Goal: Register for event/course

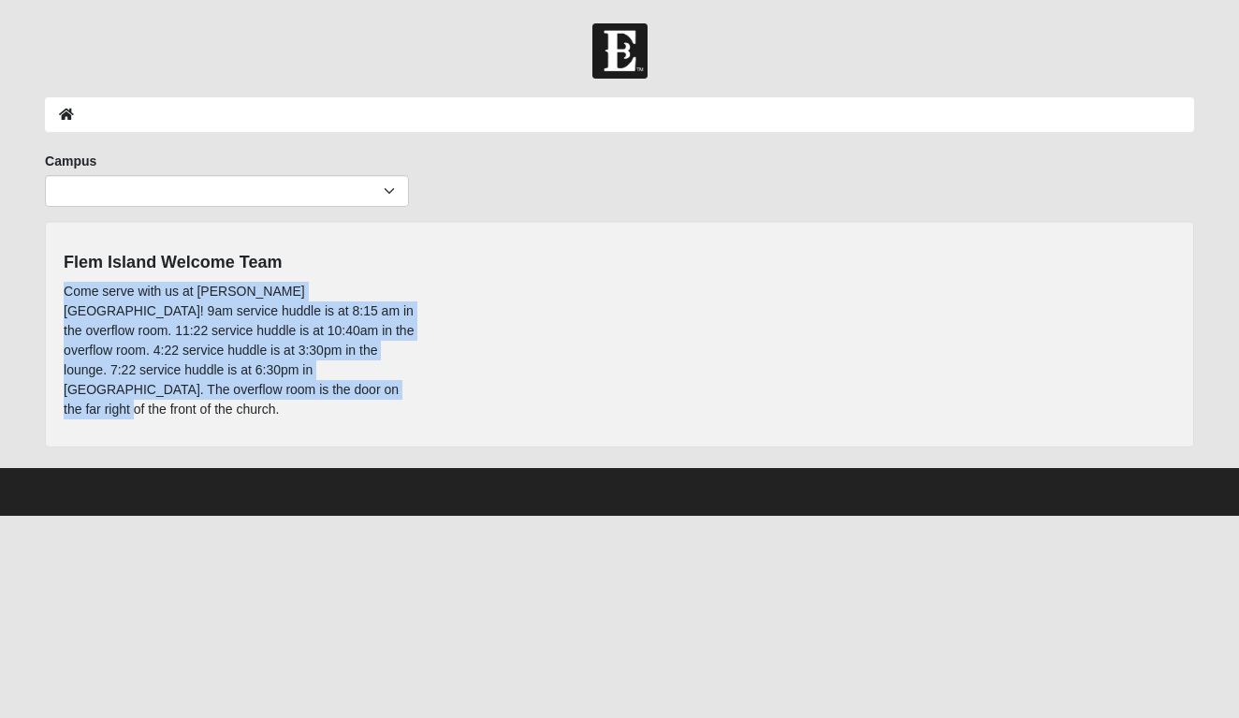
drag, startPoint x: 272, startPoint y: 395, endPoint x: 55, endPoint y: 283, distance: 244.4
click at [55, 283] on div "Flem Island Welcome Team Come serve with us at Fleming Island! 9am service hudd…" at bounding box center [240, 334] width 380 height 189
copy p "Come serve with us at [PERSON_NAME][GEOGRAPHIC_DATA]! 9am service huddle is at …"
